Goal: Check status: Check status

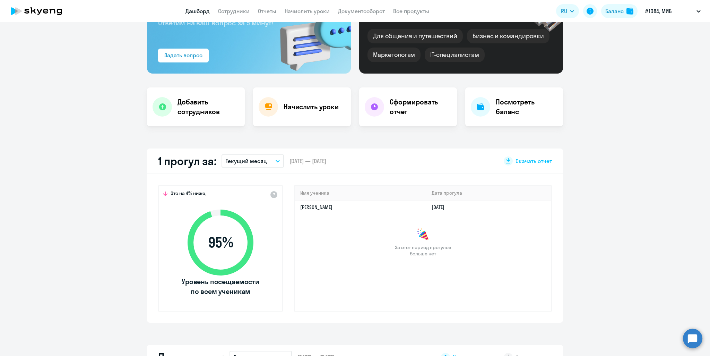
scroll to position [104, 0]
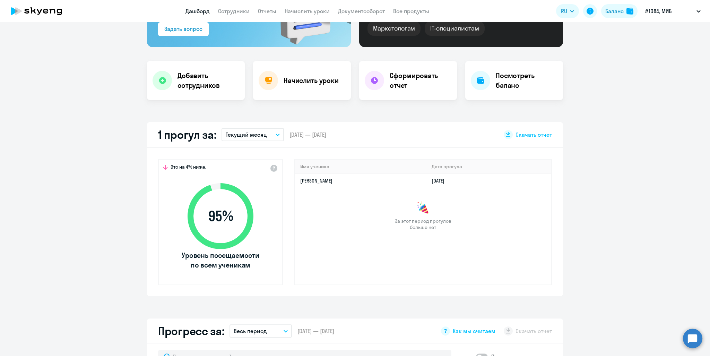
select select "30"
click at [256, 136] on p "Текущий месяц" at bounding box center [246, 134] width 41 height 8
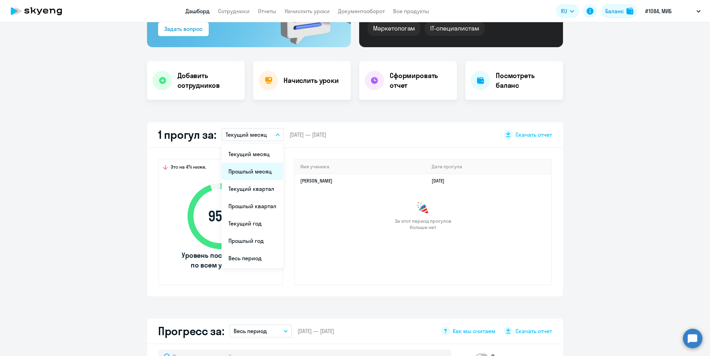
click at [250, 172] on li "Прошлый месяц" at bounding box center [252, 171] width 62 height 17
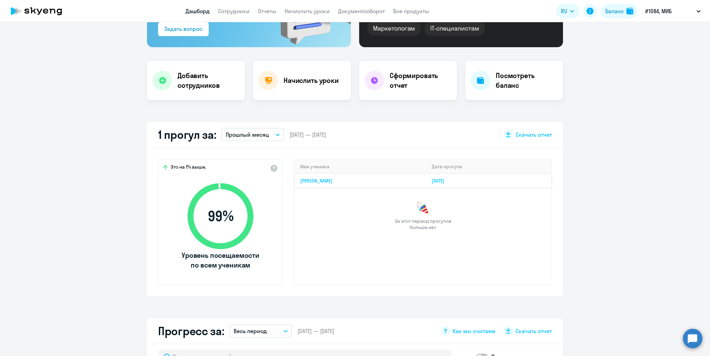
click at [308, 182] on link "[PERSON_NAME]" at bounding box center [316, 180] width 32 height 6
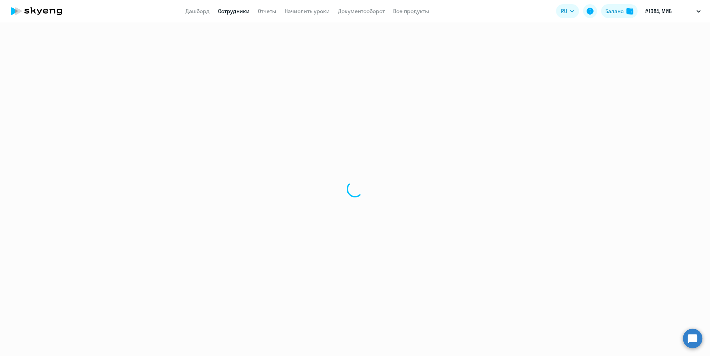
select select "english"
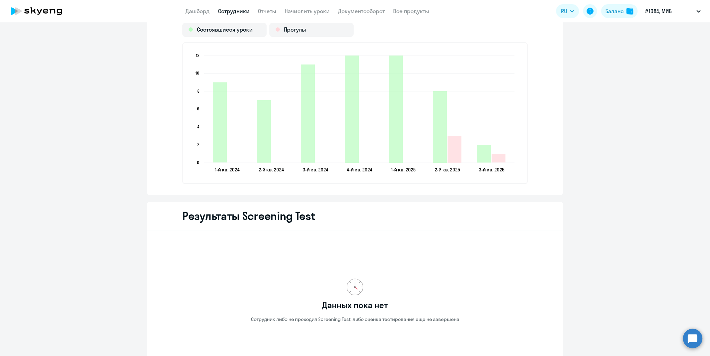
scroll to position [1074, 0]
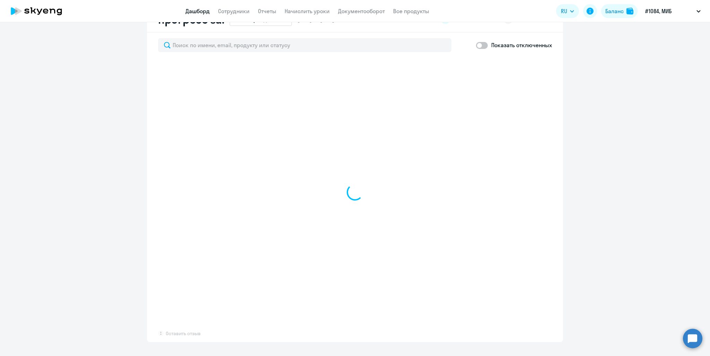
scroll to position [415, 0]
select select "30"
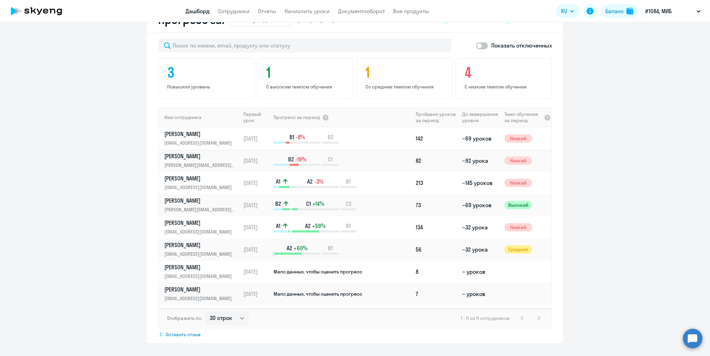
click at [187, 133] on p "[PERSON_NAME]" at bounding box center [199, 134] width 71 height 8
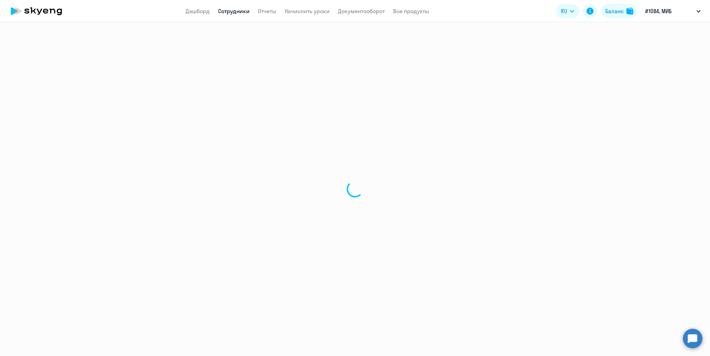
select select "english"
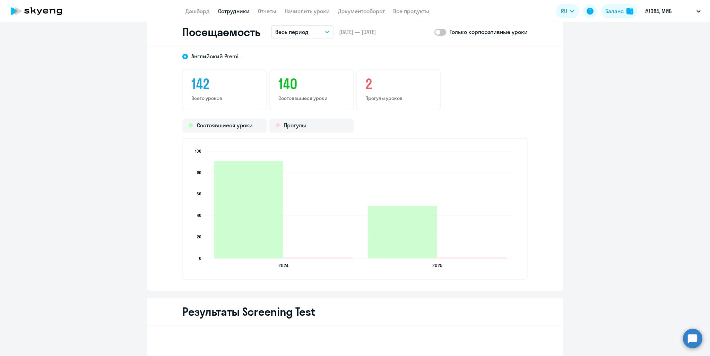
scroll to position [936, 0]
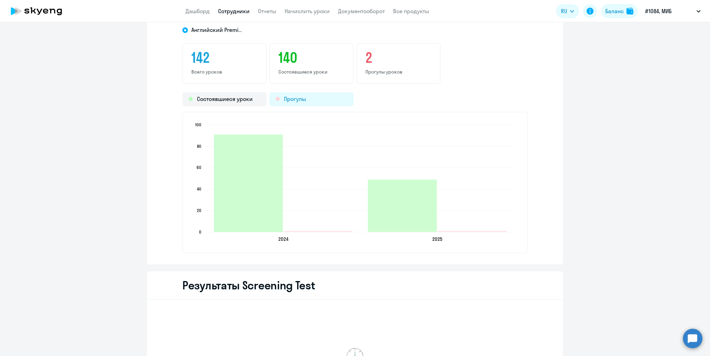
click at [298, 99] on div "Прогулы" at bounding box center [311, 99] width 84 height 14
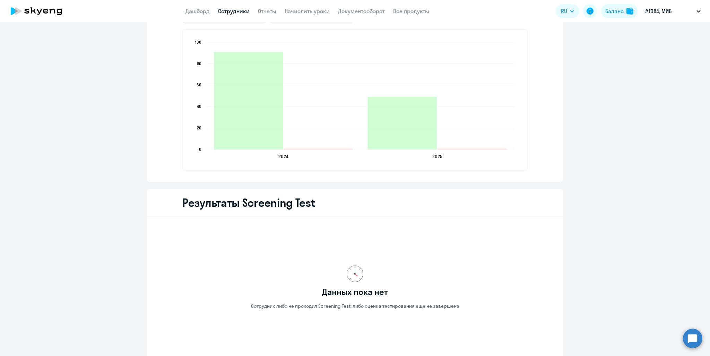
scroll to position [971, 0]
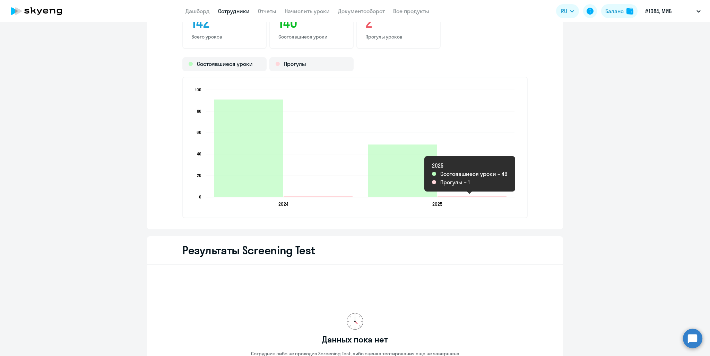
click at [452, 196] on icon "2025-05-07T21:00:00.000Z Прогулы 1" at bounding box center [471, 196] width 69 height 1
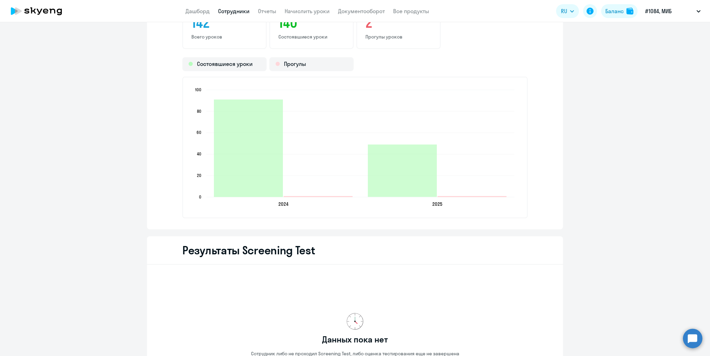
scroll to position [832, 0]
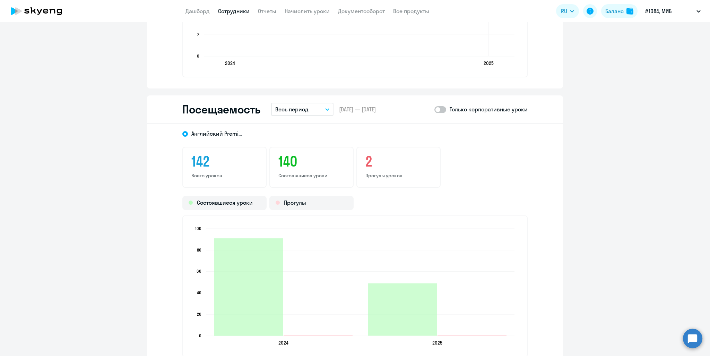
click at [372, 163] on h3 "2" at bounding box center [398, 161] width 66 height 17
click at [365, 164] on h3 "2" at bounding box center [398, 161] width 66 height 17
click at [323, 111] on button "Весь период" at bounding box center [302, 109] width 62 height 13
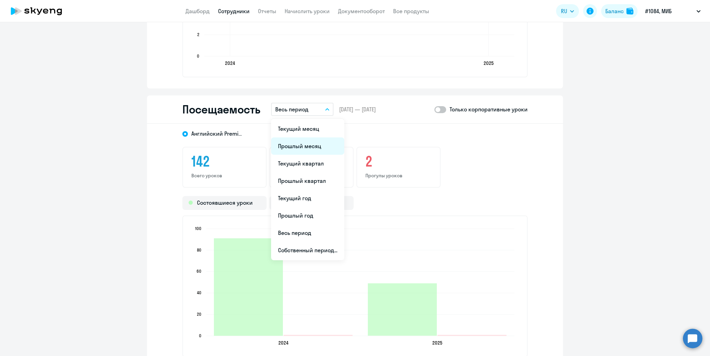
click at [308, 146] on li "Прошлый месяц" at bounding box center [307, 145] width 73 height 17
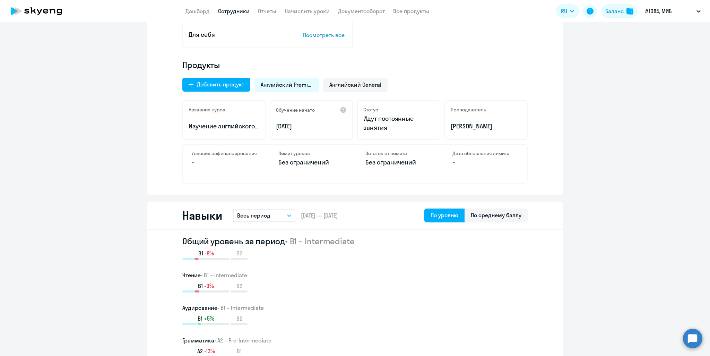
scroll to position [0, 0]
